Goal: Information Seeking & Learning: Understand process/instructions

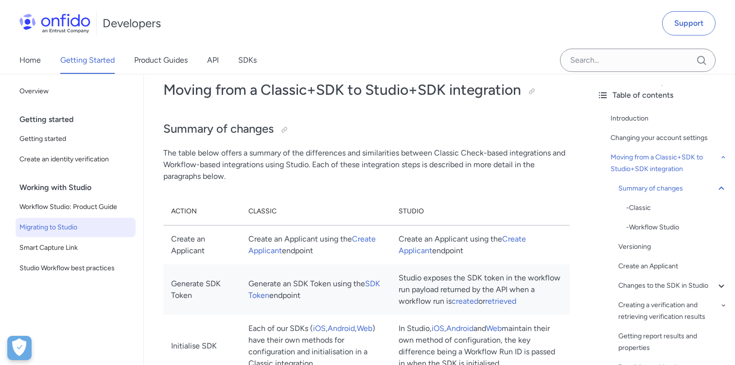
scroll to position [638, 0]
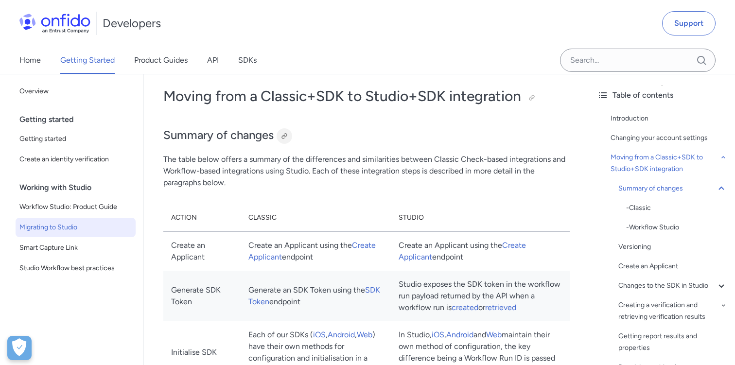
click at [286, 137] on div at bounding box center [284, 136] width 8 height 8
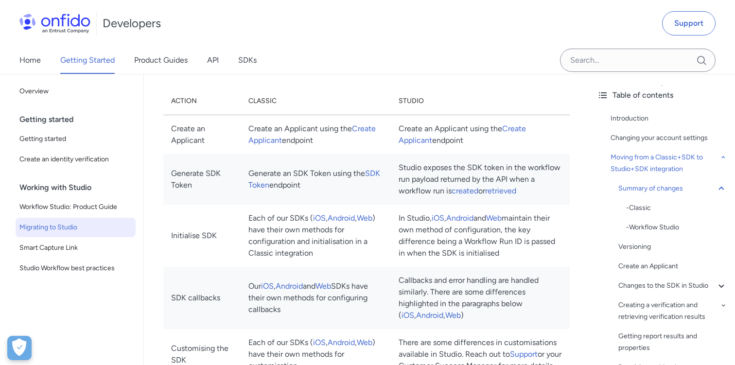
scroll to position [759, 0]
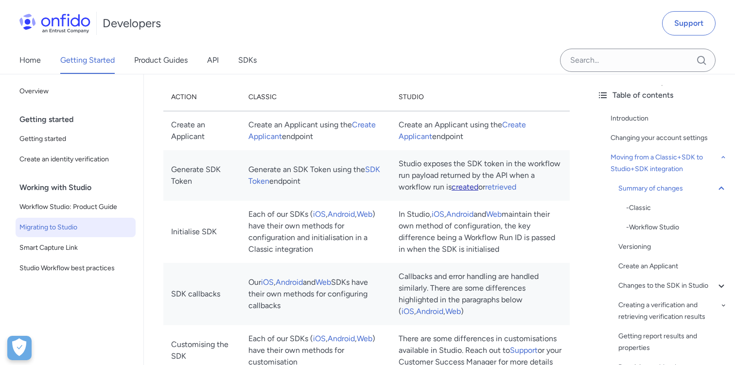
click at [478, 189] on link "created" at bounding box center [464, 186] width 27 height 9
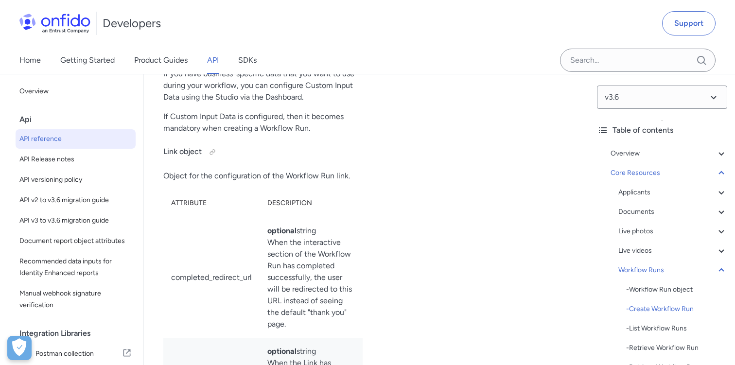
scroll to position [26631, 0]
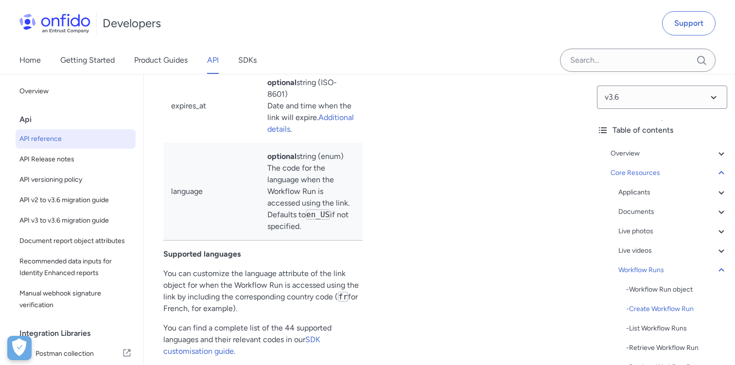
scroll to position [27001, 0]
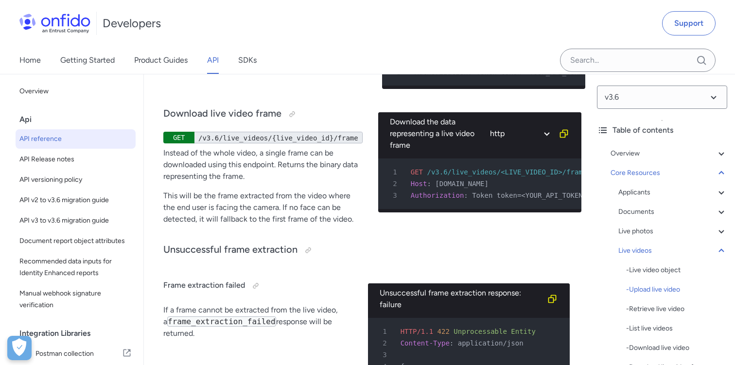
scroll to position [22944, 0]
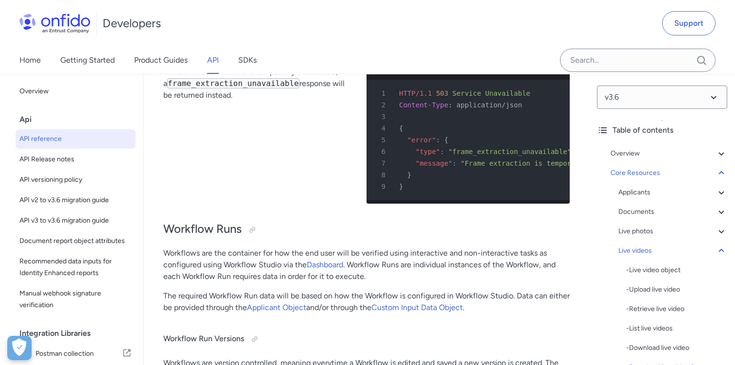
scroll to position [23273, 0]
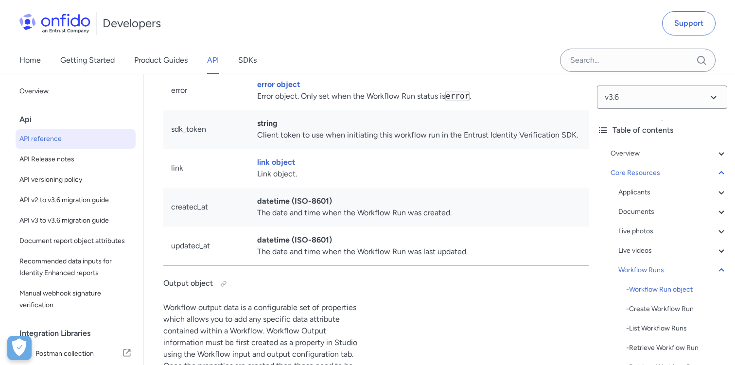
scroll to position [24331, 0]
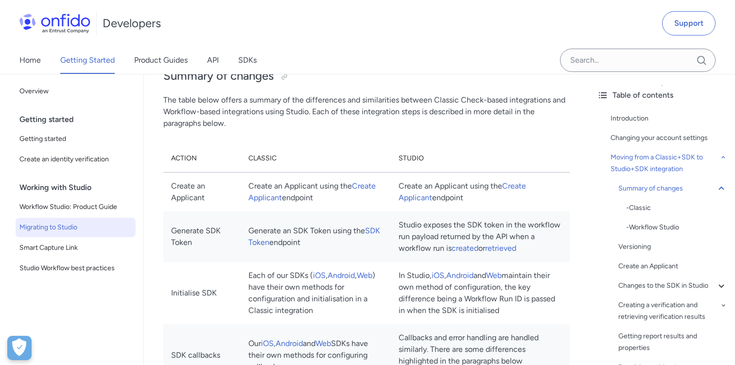
scroll to position [699, 0]
